Goal: Find contact information: Find contact information

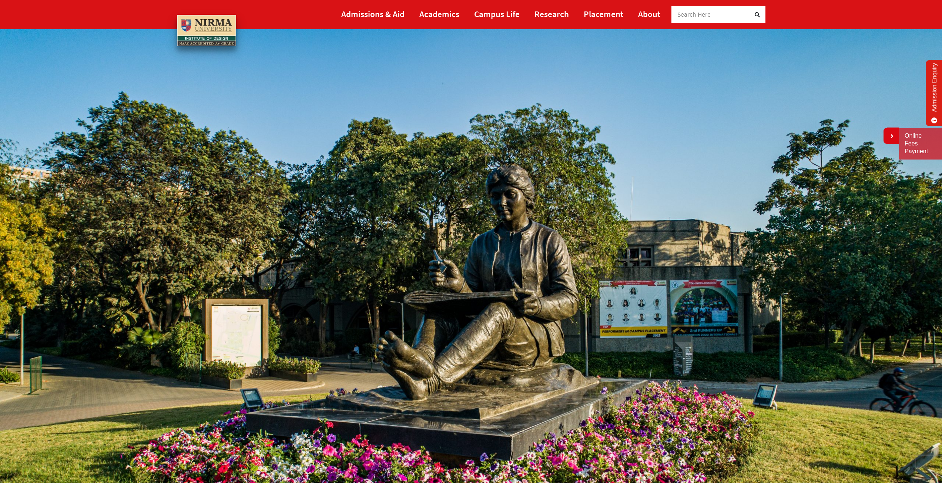
click at [906, 77] on img at bounding box center [471, 293] width 942 height 529
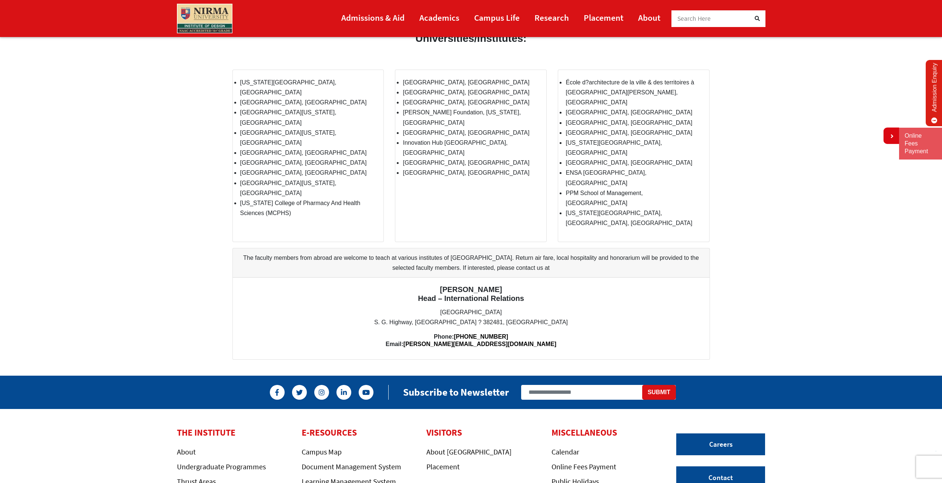
scroll to position [712, 0]
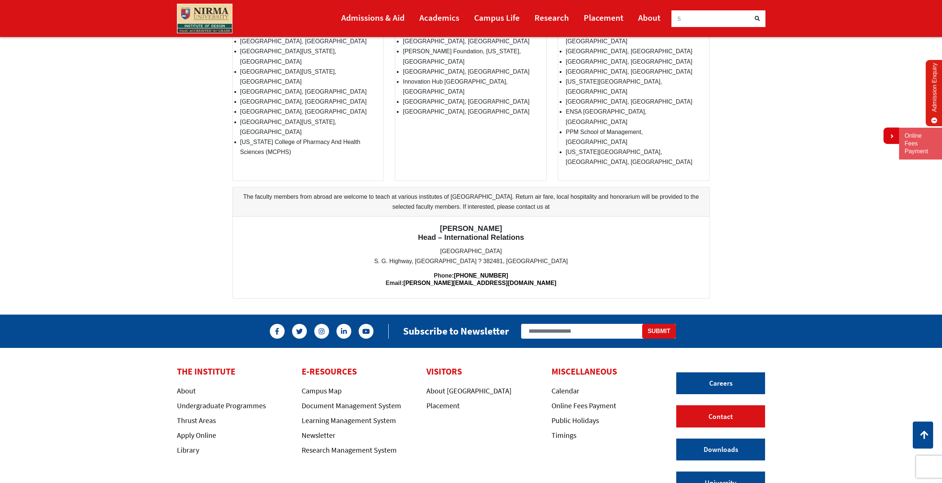
click at [721, 405] on link "Contact" at bounding box center [720, 416] width 89 height 22
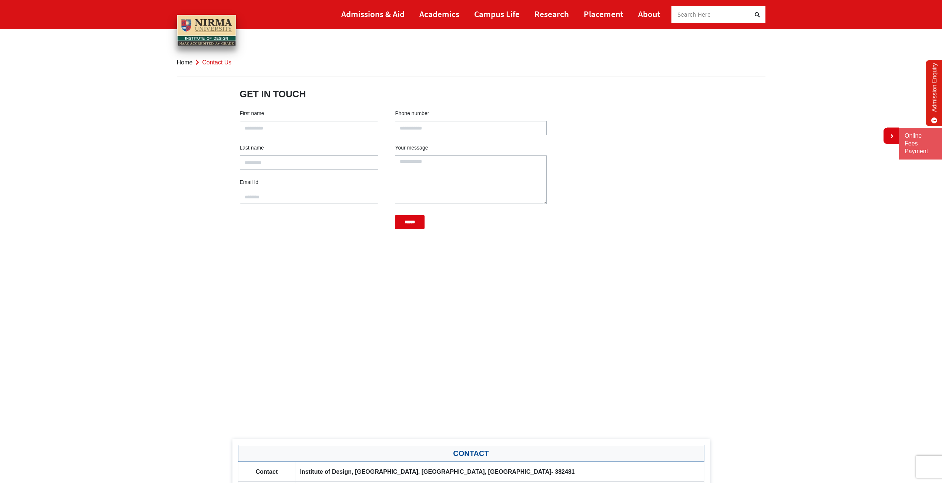
click at [273, 130] on input "Contact form" at bounding box center [309, 128] width 139 height 14
click at [684, 147] on div "First name Last name Email Id Phone number Your message ******" at bounding box center [471, 173] width 481 height 140
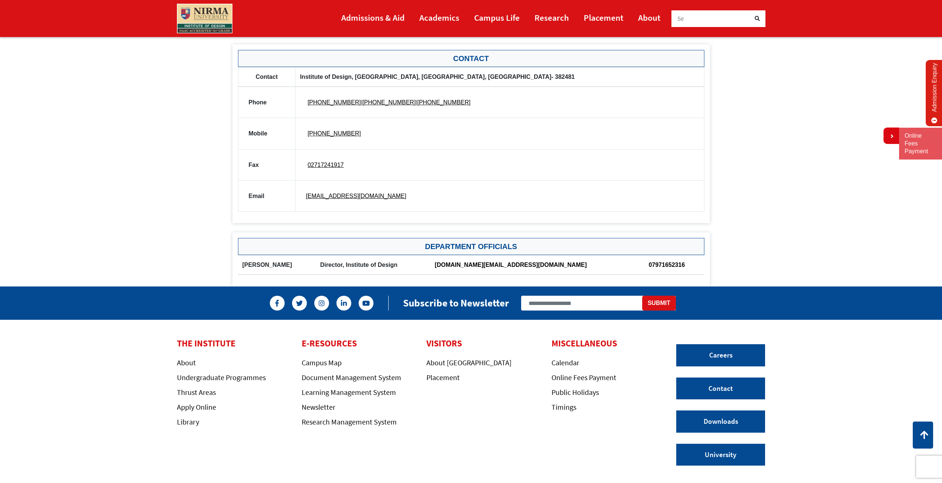
scroll to position [437, 0]
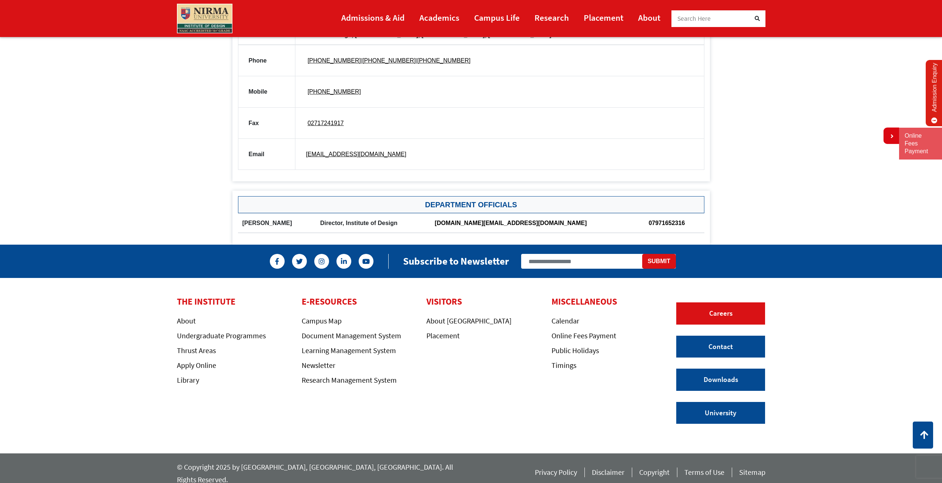
click at [725, 316] on link "Careers" at bounding box center [720, 313] width 89 height 22
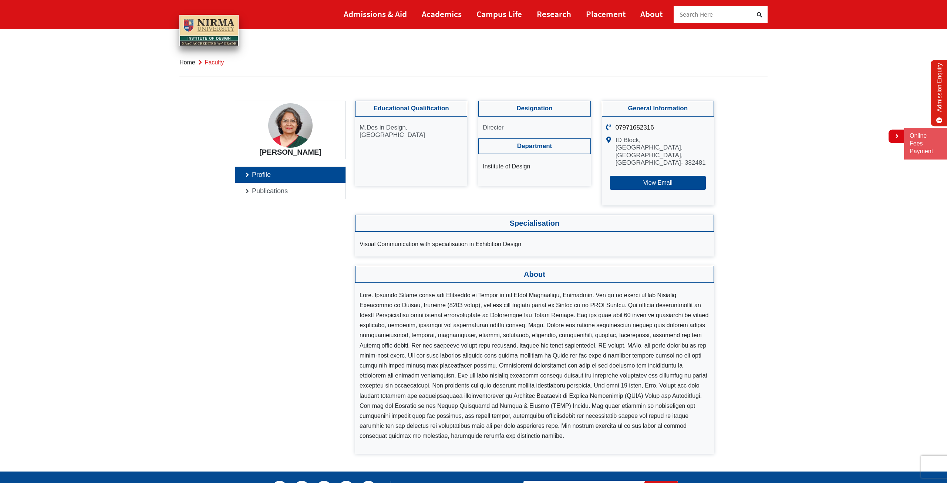
drag, startPoint x: 269, startPoint y: 131, endPoint x: 403, endPoint y: 124, distance: 134.9
click at [311, 130] on div "[PERSON_NAME]" at bounding box center [290, 130] width 111 height 58
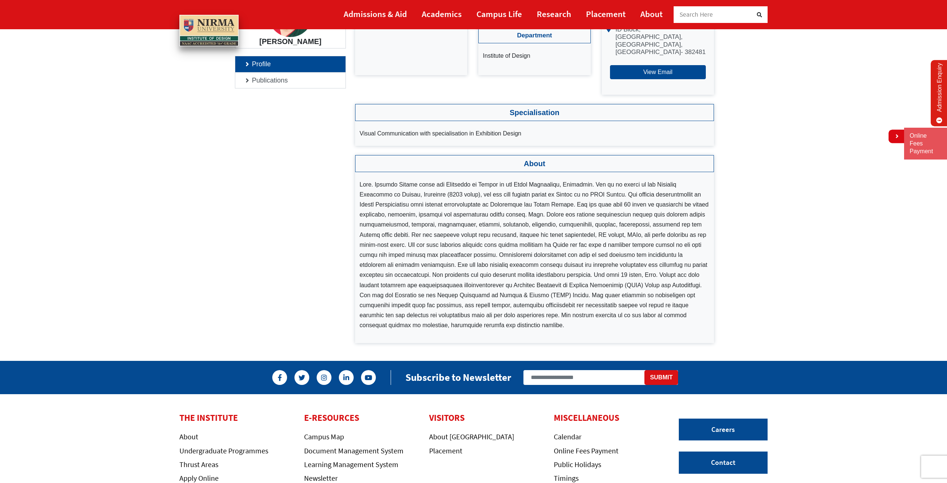
scroll to position [111, 0]
click at [664, 69] on button "View Email" at bounding box center [658, 72] width 96 height 14
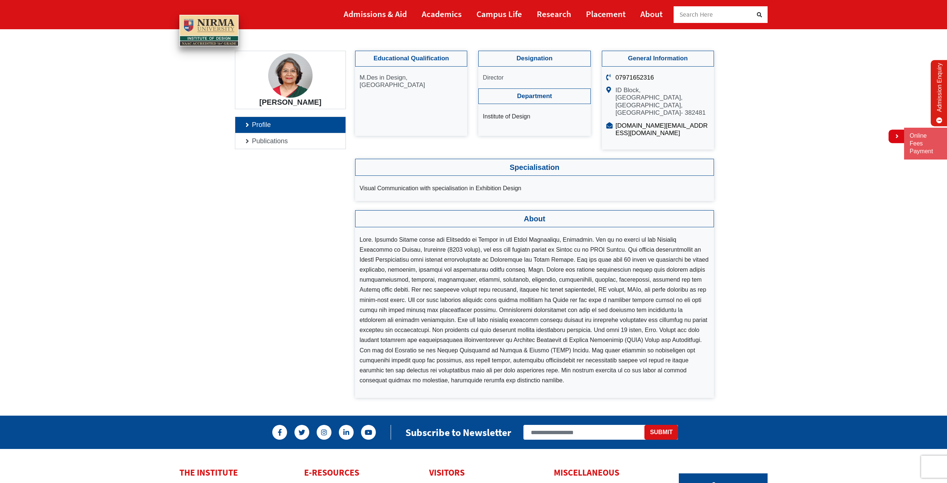
scroll to position [37, 0]
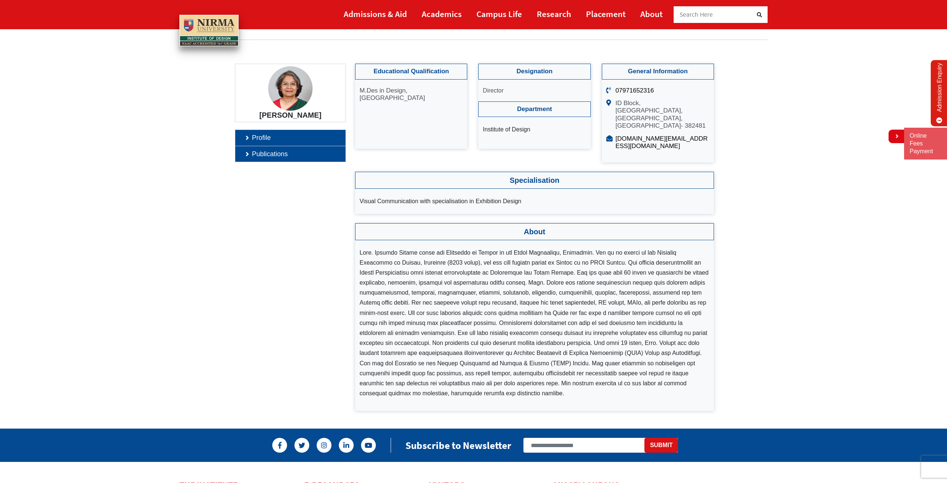
click at [247, 153] on link "Publications" at bounding box center [290, 154] width 110 height 16
click at [241, 151] on link "Publications" at bounding box center [290, 154] width 110 height 16
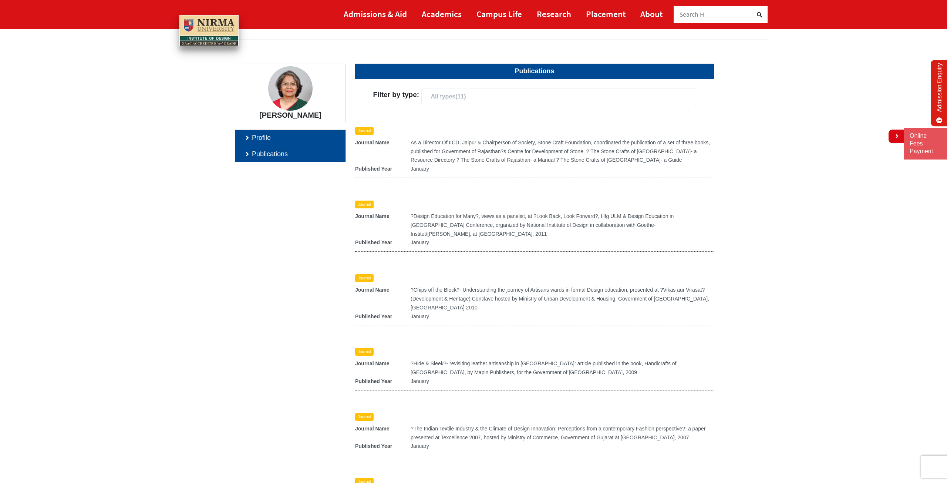
click at [245, 136] on link "Profile" at bounding box center [290, 138] width 110 height 16
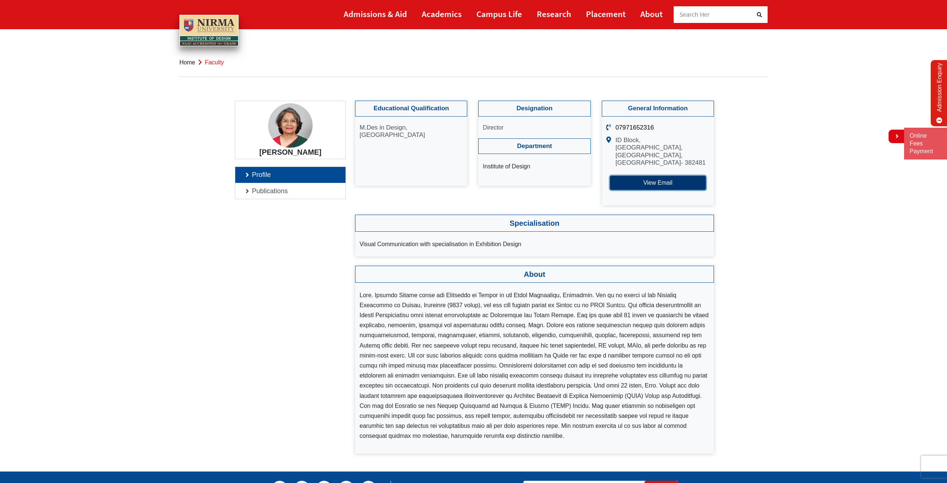
click at [646, 184] on button "View Email" at bounding box center [658, 183] width 96 height 14
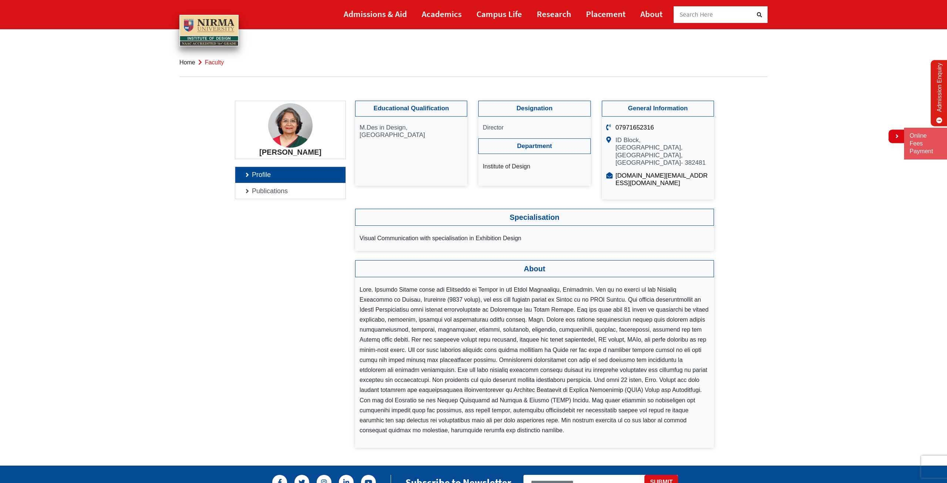
drag, startPoint x: 611, startPoint y: 177, endPoint x: 615, endPoint y: 180, distance: 5.0
click at [615, 180] on ul "07971652316 ID Block, [GEOGRAPHIC_DATA], [GEOGRAPHIC_DATA], [GEOGRAPHIC_DATA]- …" at bounding box center [658, 158] width 112 height 83
drag, startPoint x: 696, startPoint y: 170, endPoint x: 791, endPoint y: 178, distance: 95.4
click at [783, 171] on section "[PERSON_NAME] Profile Publications Educational Qualification M.Des in Design, […" at bounding box center [473, 274] width 947 height 347
click at [800, 239] on section "[PERSON_NAME] Profile Publications Educational Qualification M.Des in Design, […" at bounding box center [473, 274] width 947 height 347
